Goal: Browse casually

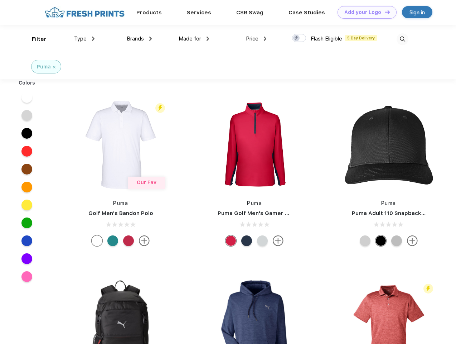
click at [364, 12] on link "Add your Logo Design Tool" at bounding box center [367, 12] width 59 height 13
click at [0, 0] on div "Design Tool" at bounding box center [0, 0] width 0 height 0
click at [384, 12] on link "Add your Logo Design Tool" at bounding box center [367, 12] width 59 height 13
click at [34, 39] on div "Filter" at bounding box center [39, 39] width 15 height 8
click at [84, 39] on span "Type" at bounding box center [80, 38] width 13 height 6
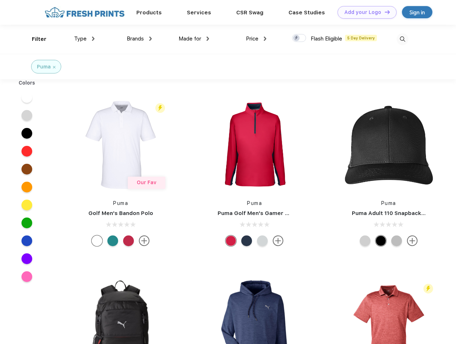
click at [139, 39] on span "Brands" at bounding box center [135, 38] width 17 height 6
click at [194, 39] on span "Made for" at bounding box center [190, 38] width 23 height 6
click at [256, 39] on span "Price" at bounding box center [252, 38] width 13 height 6
click at [299, 38] on div at bounding box center [299, 38] width 14 height 8
click at [297, 38] on input "checkbox" at bounding box center [294, 36] width 5 height 5
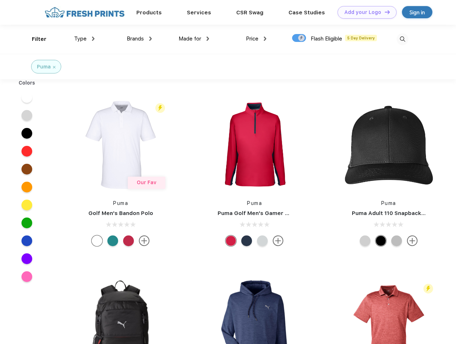
click at [402, 39] on img at bounding box center [403, 39] width 12 height 12
